Goal: Task Accomplishment & Management: Manage account settings

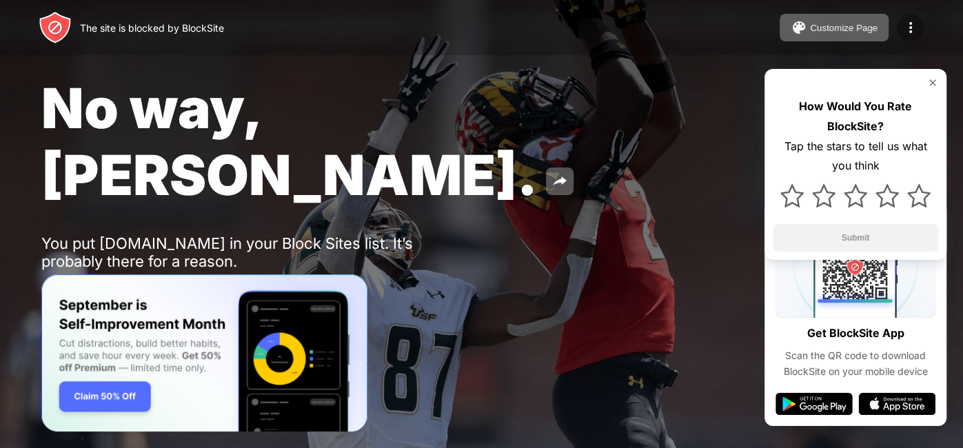
click at [908, 30] on img at bounding box center [911, 27] width 17 height 17
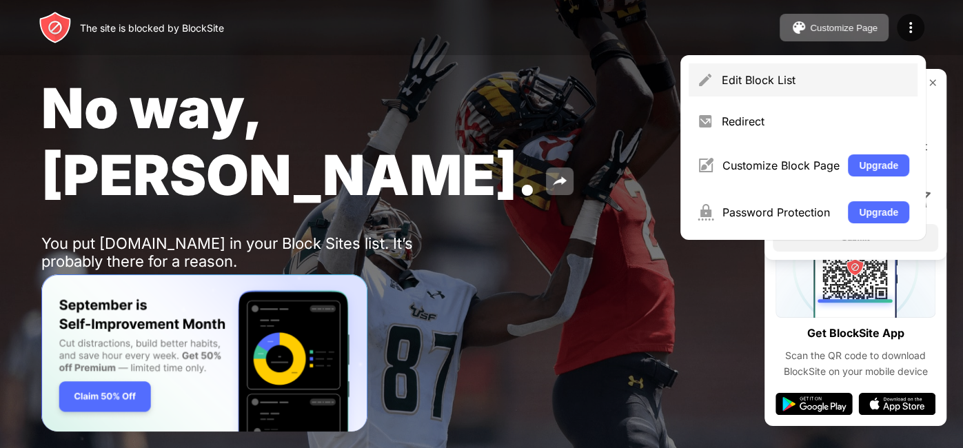
click at [766, 77] on div "Edit Block List" at bounding box center [816, 80] width 188 height 14
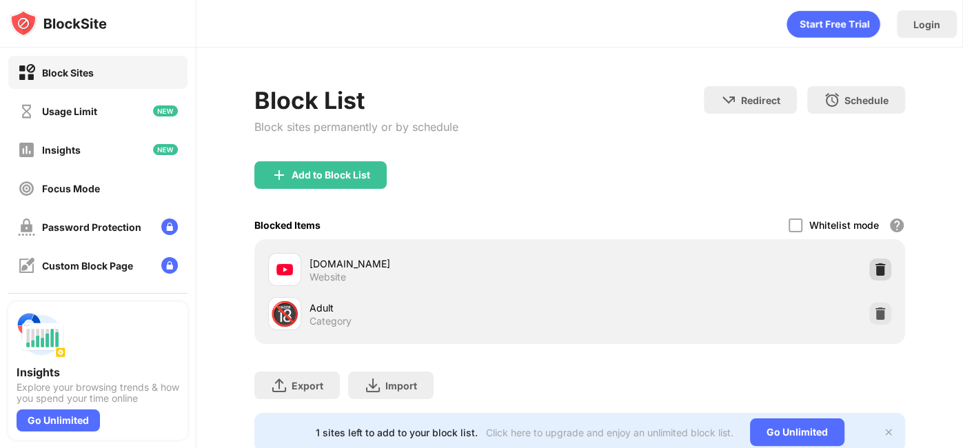
click at [876, 273] on img at bounding box center [881, 270] width 14 height 14
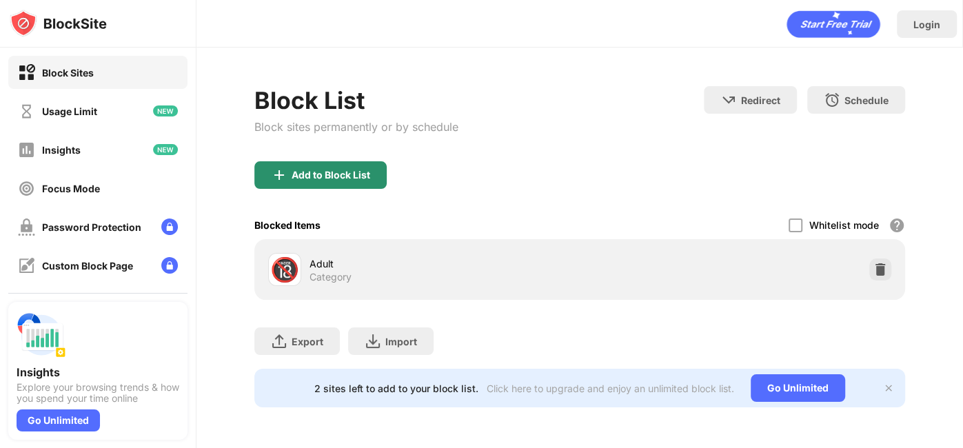
click at [309, 170] on div "Add to Block List" at bounding box center [331, 175] width 79 height 11
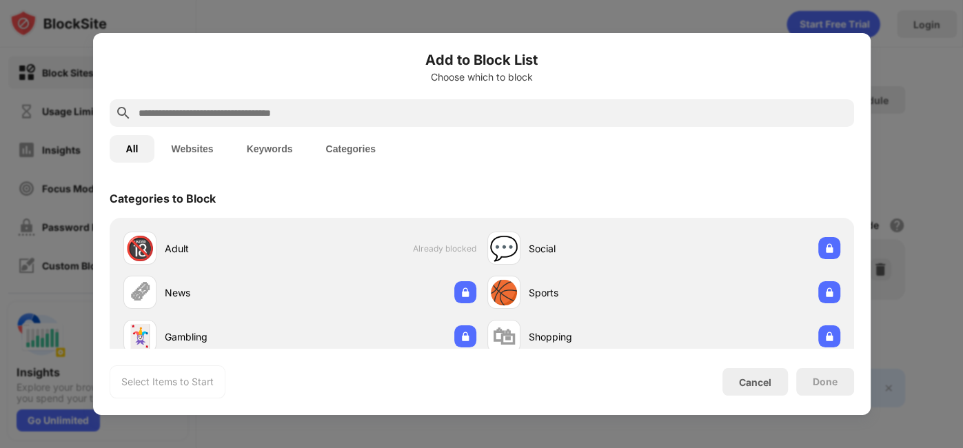
click at [294, 114] on input "text" at bounding box center [493, 113] width 712 height 17
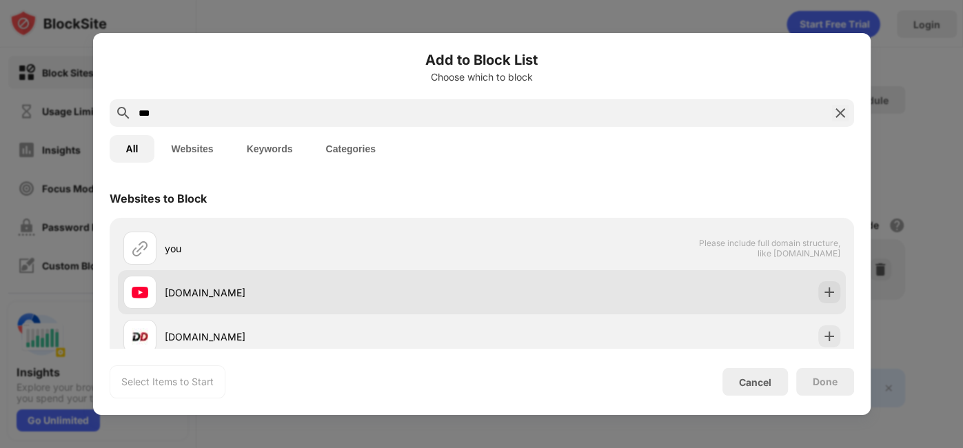
type input "***"
click at [236, 292] on div "[DOMAIN_NAME]" at bounding box center [323, 292] width 317 height 14
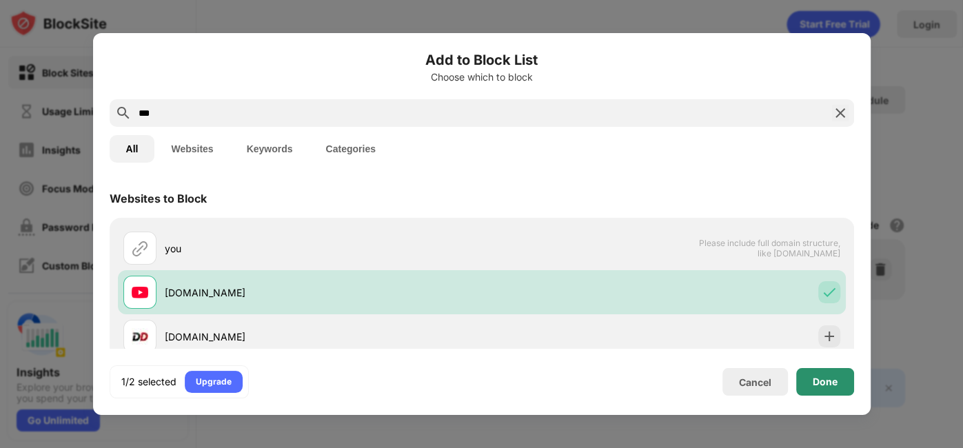
click at [847, 379] on div "Done" at bounding box center [825, 382] width 58 height 28
